Goal: Task Accomplishment & Management: Complete application form

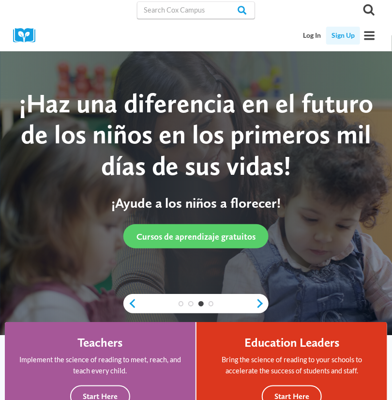
click at [344, 31] on link "Sign Up" at bounding box center [343, 36] width 34 height 18
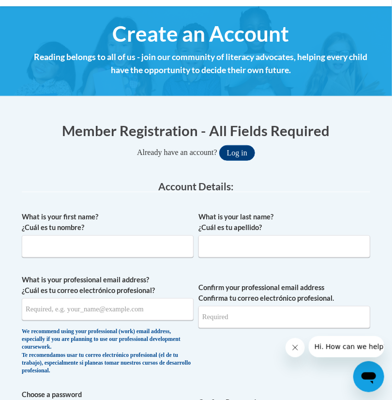
scroll to position [128, 0]
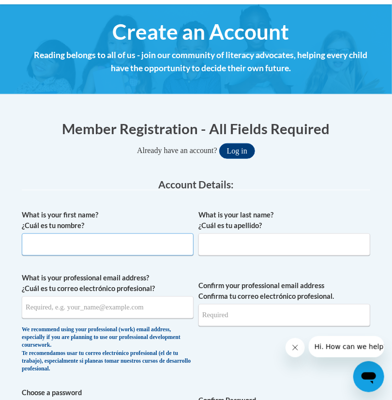
click at [122, 242] on input "What is your first name? ¿Cuál es tu nombre?" at bounding box center [108, 244] width 172 height 22
type input "Mia"
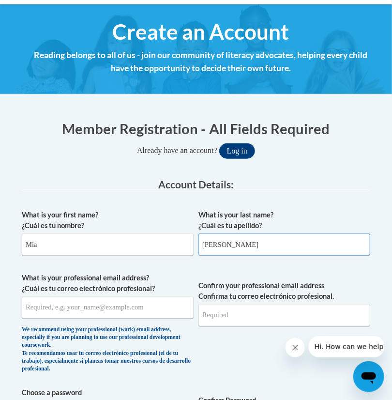
type input "[PERSON_NAME]"
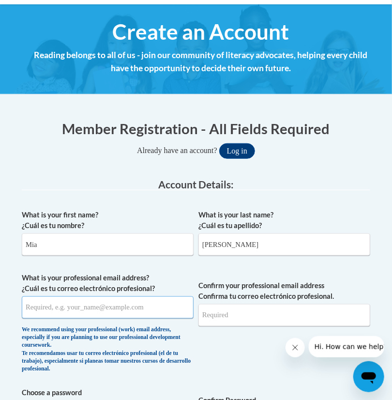
click at [49, 313] on input "What is your professional email address? ¿Cuál es tu correo electrónico profesi…" at bounding box center [108, 307] width 172 height 22
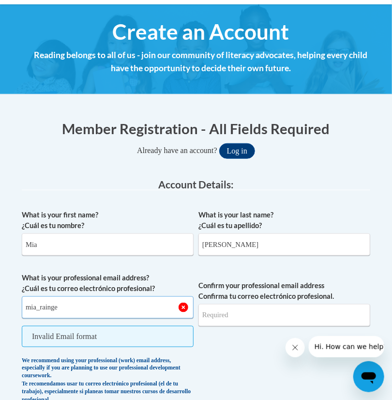
click at [75, 306] on input "mia_rainge" at bounding box center [108, 307] width 172 height 22
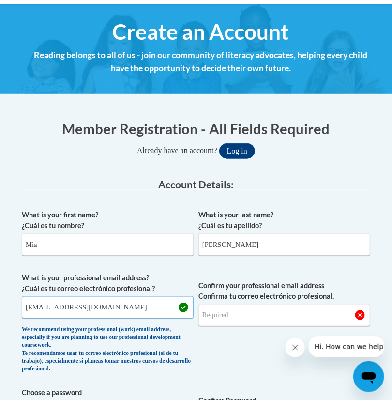
type input "[EMAIL_ADDRESS][DOMAIN_NAME]"
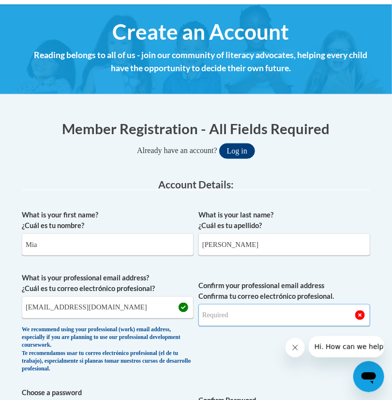
click at [246, 318] on input "Confirm your professional email address Confirma tu correo electrónico profesio…" at bounding box center [285, 315] width 172 height 22
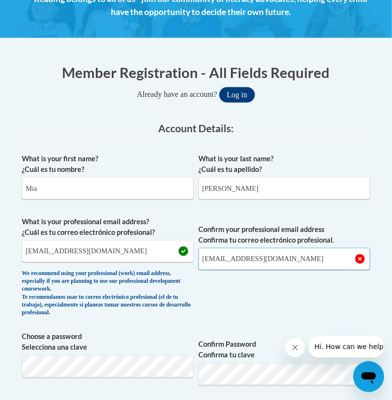
type input "[EMAIL_ADDRESS][DOMAIN_NAME]"
click at [259, 294] on span "Confirm your professional email address Confirma tu correo electrónico profesio…" at bounding box center [285, 269] width 172 height 106
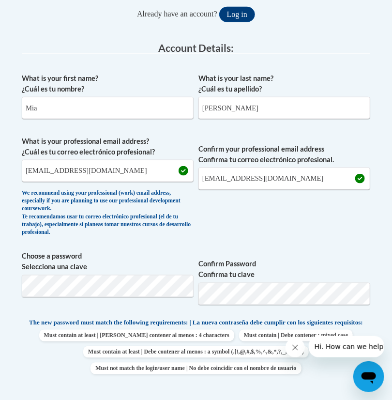
scroll to position [517, 0]
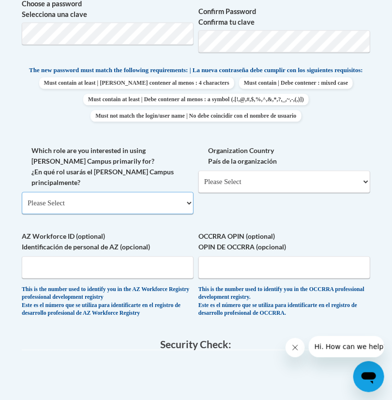
click at [190, 201] on select "Please Select College/University | Colegio/Universidad Community/Nonprofit Part…" at bounding box center [108, 203] width 172 height 22
select select "fbf2d438-af2f-41f8-98f1-81c410e29de3"
click at [22, 192] on select "Please Select College/University | Colegio/Universidad Community/Nonprofit Part…" at bounding box center [108, 203] width 172 height 22
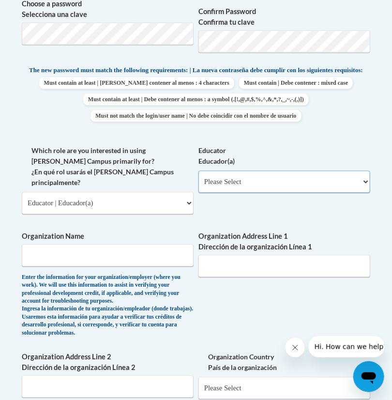
click at [362, 190] on select "Please Select Early Learning/Daycare Teacher/Family Home Care Provider | Maestr…" at bounding box center [285, 181] width 172 height 22
click at [293, 154] on label "Educator Educador(a)" at bounding box center [285, 155] width 172 height 21
click at [293, 170] on select "Please Select Early Learning/Daycare Teacher/Family Home Care Provider | Maestr…" at bounding box center [285, 181] width 172 height 22
click at [362, 190] on select "Please Select Early Learning/Daycare Teacher/Family Home Care Provider | Maestr…" at bounding box center [285, 181] width 172 height 22
select select "8e40623d-54d0-45cd-9f92-5df65cd3f8cf"
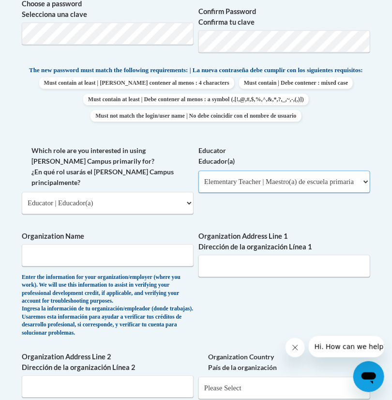
click at [199, 178] on select "Please Select Early Learning/Daycare Teacher/Family Home Care Provider | Maestr…" at bounding box center [285, 181] width 172 height 22
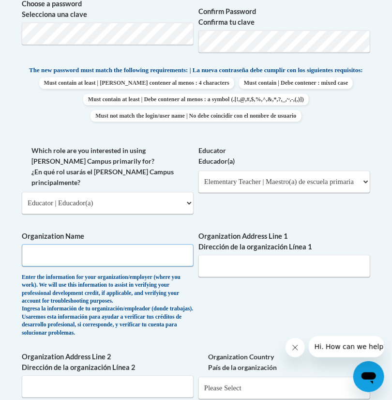
click at [64, 248] on input "Organization Name" at bounding box center [108, 255] width 172 height 22
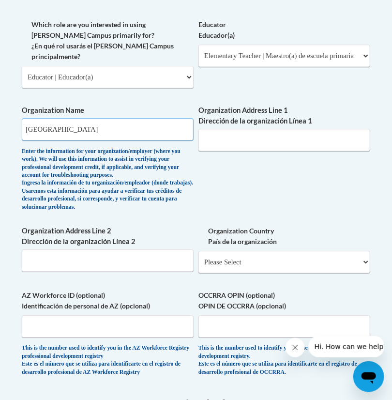
scroll to position [644, 0]
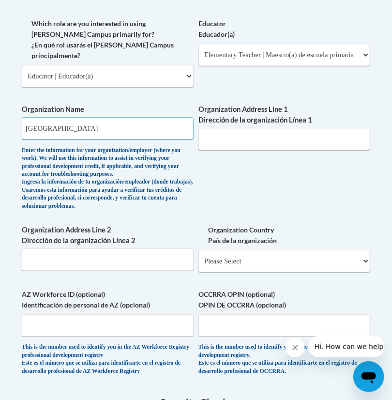
type input "[GEOGRAPHIC_DATA]"
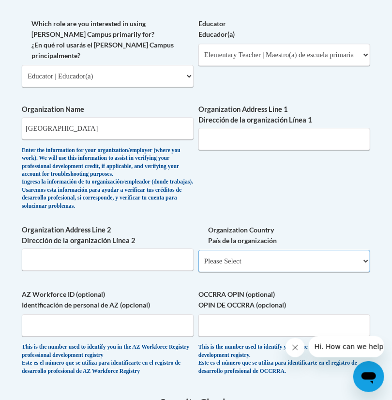
click at [365, 272] on select "Please Select [GEOGRAPHIC_DATA] | [GEOGRAPHIC_DATA] Outside of [GEOGRAPHIC_DATA…" at bounding box center [285, 261] width 172 height 22
select select "ad49bcad-a171-4b2e-b99c-48b446064914"
click at [199, 263] on select "Please Select [GEOGRAPHIC_DATA] | [GEOGRAPHIC_DATA] Outside of [GEOGRAPHIC_DATA…" at bounding box center [285, 261] width 172 height 22
select select
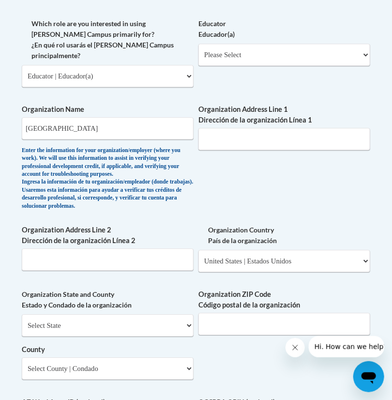
click at [212, 366] on div "What is your first name? ¿Cuál es tu nombre? [PERSON_NAME] What is your last na…" at bounding box center [196, 91] width 349 height 804
click at [191, 337] on select "Select State [US_STATE] [US_STATE] [US_STATE] [US_STATE] [US_STATE] [US_STATE] …" at bounding box center [108, 325] width 172 height 22
select select "[US_STATE]"
click at [22, 327] on select "Select State [US_STATE] [US_STATE] [US_STATE] [US_STATE] [US_STATE] [US_STATE] …" at bounding box center [108, 325] width 172 height 22
click at [191, 380] on select "Select County Appling [PERSON_NAME] [PERSON_NAME] [PERSON_NAME] [PERSON_NAME] B…" at bounding box center [108, 368] width 172 height 22
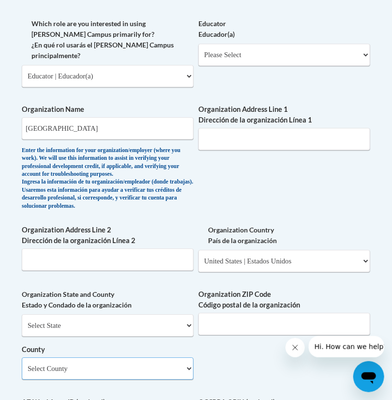
select select "DeKalb"
click at [22, 370] on select "Select County Appling [PERSON_NAME] [PERSON_NAME] [PERSON_NAME] [PERSON_NAME] B…" at bounding box center [108, 368] width 172 height 22
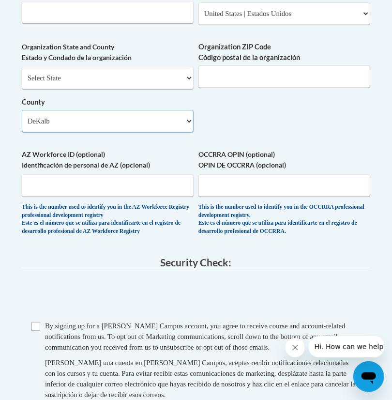
scroll to position [892, 0]
click at [40, 340] on span "Checkbox By signing up for a [PERSON_NAME] Campus account, you agree to receive…" at bounding box center [195, 364] width 329 height 89
click at [37, 330] on input "Checkbox" at bounding box center [35, 326] width 9 height 9
checkbox input "true"
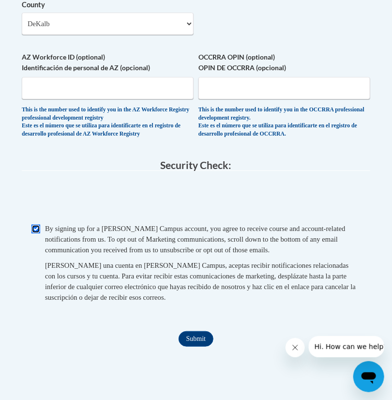
scroll to position [1037, 0]
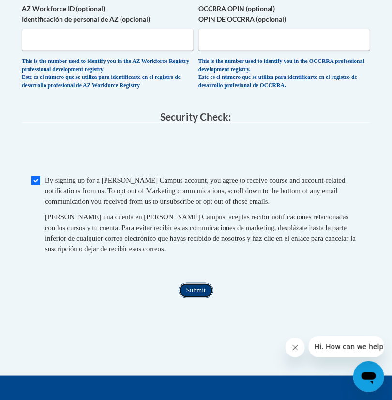
click at [196, 298] on input "Submit" at bounding box center [196, 290] width 35 height 15
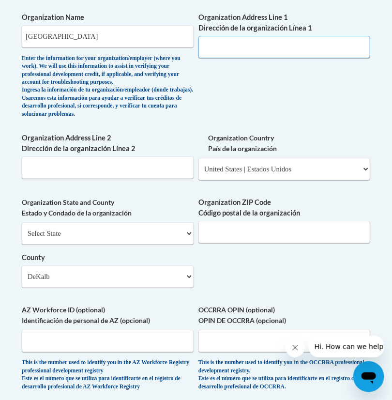
scroll to position [672, 0]
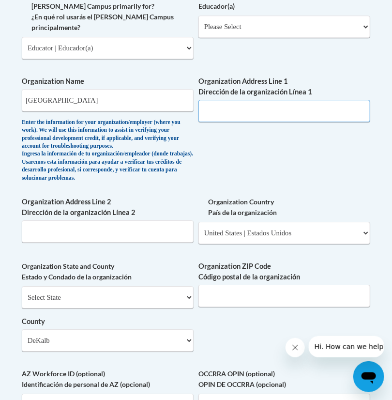
click at [232, 100] on input "Organization Address Line 1 Dirección de la organización Línea 1" at bounding box center [285, 111] width 172 height 22
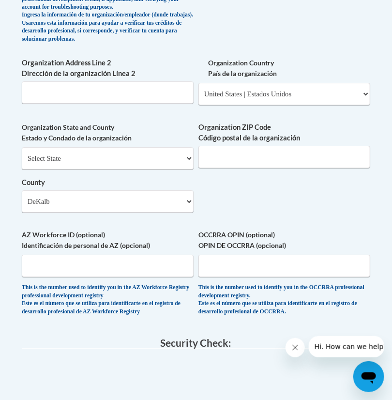
scroll to position [763, 0]
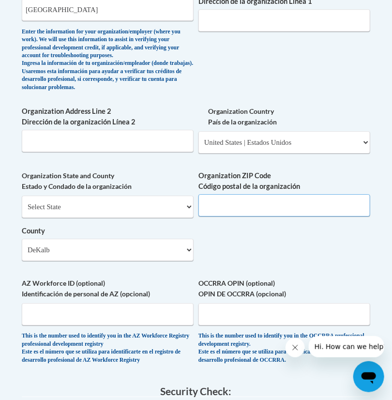
click at [238, 216] on input "Organization ZIP Code Código postal de la organización" at bounding box center [285, 205] width 172 height 22
type input "[STREET_ADDRESS]"
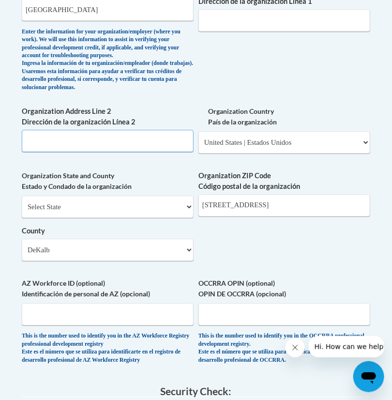
click at [54, 145] on input "Organization Address Line 2 Dirección de la organización Línea 2" at bounding box center [108, 141] width 172 height 22
type input "3630 Shallow"
drag, startPoint x: 79, startPoint y: 152, endPoint x: 5, endPoint y: 153, distance: 74.1
click at [5, 153] on body "This site uses cookies to help improve your learning experience. By continuing …" at bounding box center [196, 110] width 392 height 1747
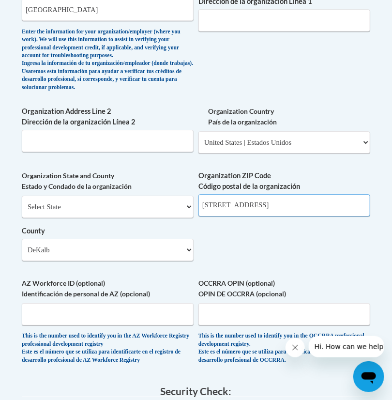
drag, startPoint x: 302, startPoint y: 217, endPoint x: 161, endPoint y: 217, distance: 141.4
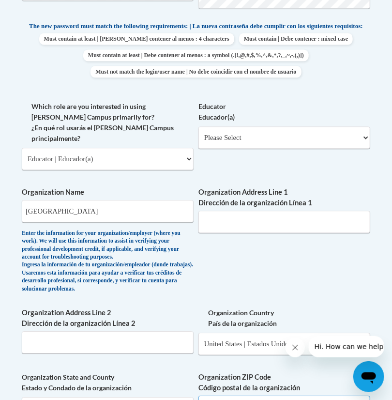
scroll to position [521, 0]
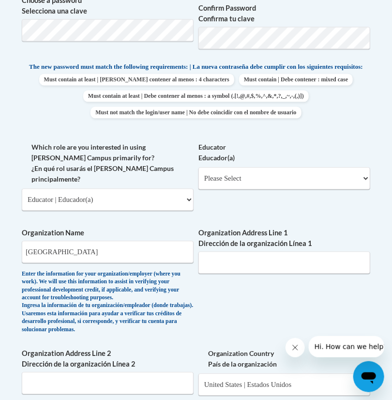
type input "30340"
click at [268, 258] on input "Organization Address Line 1 Dirección de la organización Línea 1" at bounding box center [285, 262] width 172 height 22
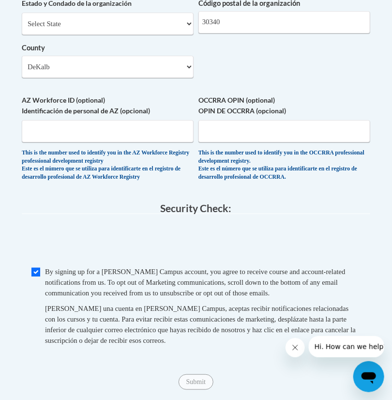
scroll to position [957, 0]
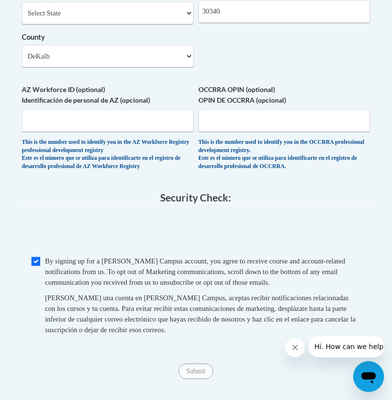
type input "[STREET_ADDRESS]"
click at [200, 379] on input "Submit" at bounding box center [196, 371] width 35 height 15
